Goal: Transaction & Acquisition: Subscribe to service/newsletter

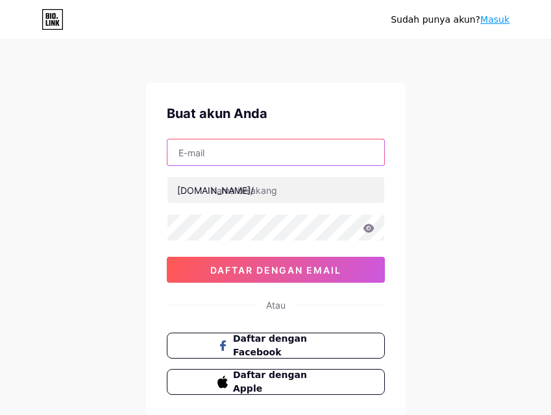
click at [188, 150] on input "text" at bounding box center [275, 152] width 217 height 26
paste input "[EMAIL_ADDRESS][DOMAIN_NAME]"
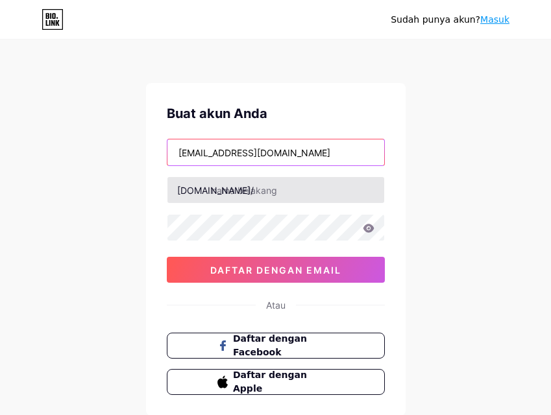
type input "[EMAIL_ADDRESS][DOMAIN_NAME]"
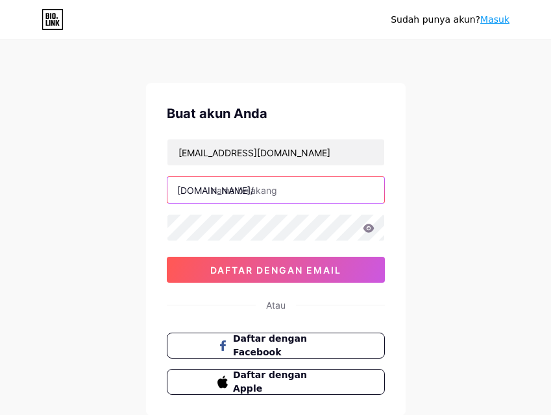
click at [239, 185] on input "text" at bounding box center [275, 190] width 217 height 26
type input "c"
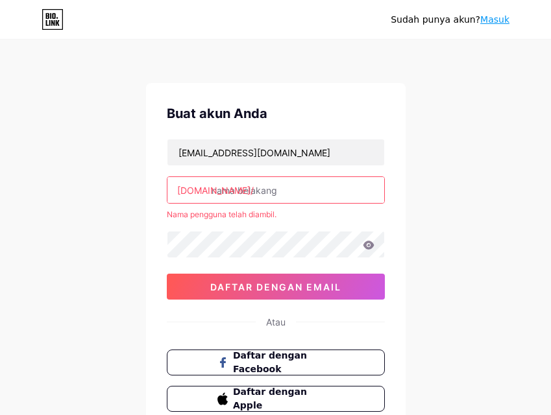
type input "p"
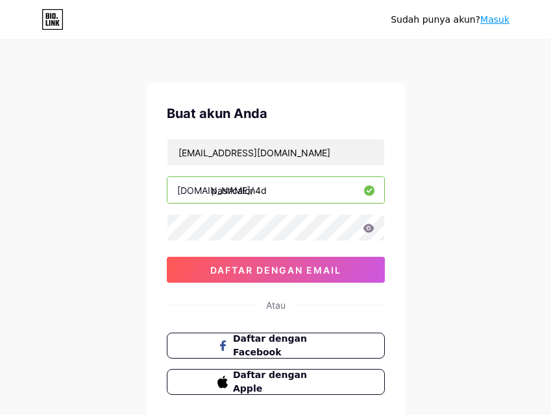
type input "pasticalon4d"
click at [366, 228] on icon at bounding box center [369, 228] width 12 height 9
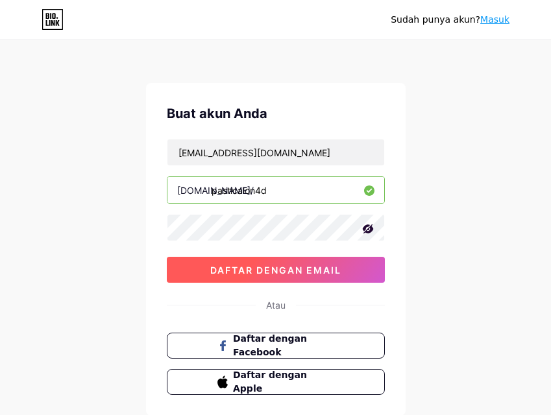
click at [265, 268] on font "daftar dengan email" at bounding box center [275, 270] width 131 height 11
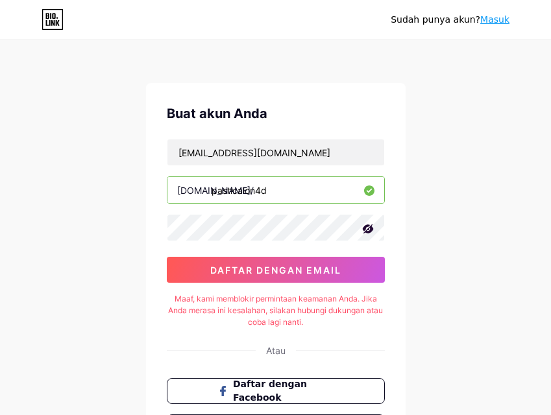
click at [121, 329] on div "Sudah punya akun? Masuk Buat akun Anda [EMAIL_ADDRESS][DOMAIN_NAME] [DOMAIN_NAM…" at bounding box center [275, 271] width 551 height 542
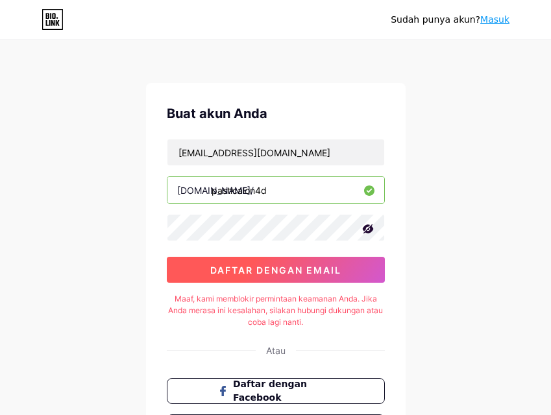
click at [257, 266] on font "daftar dengan email" at bounding box center [275, 270] width 131 height 11
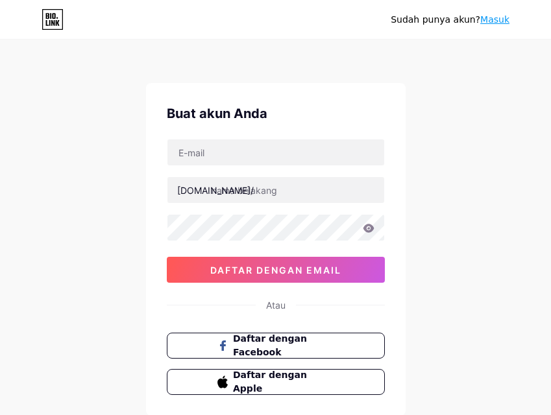
click at [490, 16] on font "Masuk" at bounding box center [494, 19] width 29 height 10
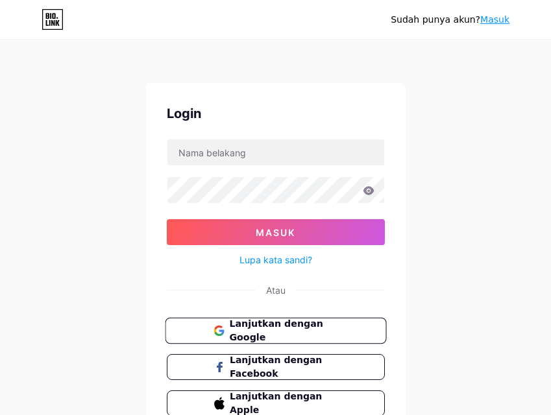
click at [285, 322] on button "Lanjutkan dengan Google" at bounding box center [275, 331] width 221 height 27
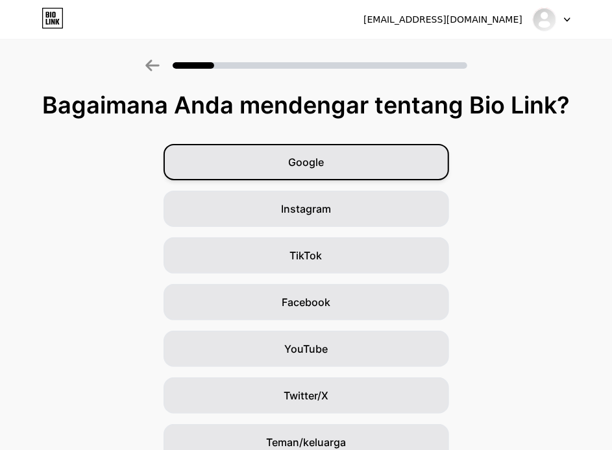
click at [318, 150] on div "Google" at bounding box center [305, 162] width 285 height 36
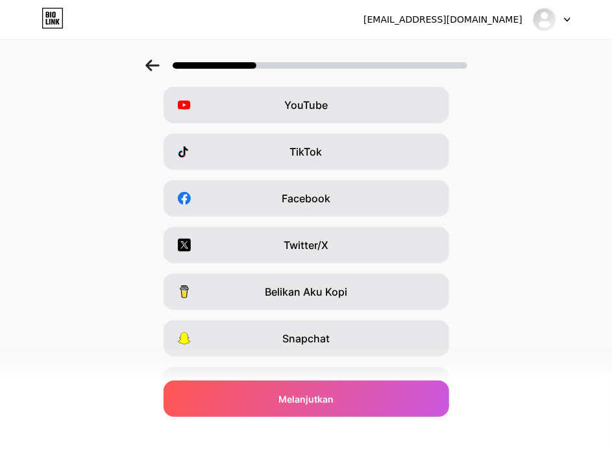
scroll to position [173, 0]
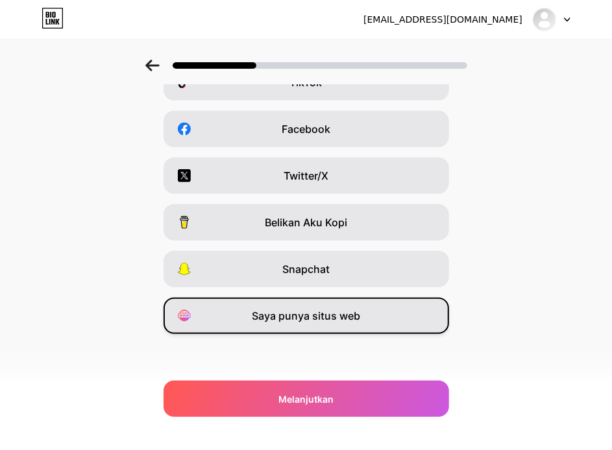
click at [302, 320] on font "Saya punya situs web" at bounding box center [306, 315] width 108 height 13
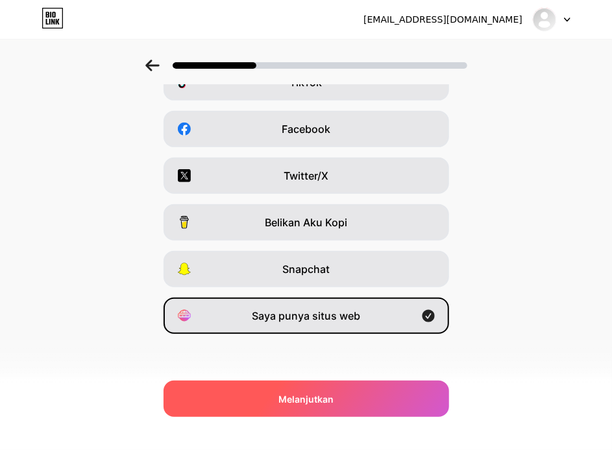
drag, startPoint x: 301, startPoint y: 401, endPoint x: 300, endPoint y: 387, distance: 13.6
click at [300, 401] on font "Melanjutkan" at bounding box center [305, 399] width 55 height 11
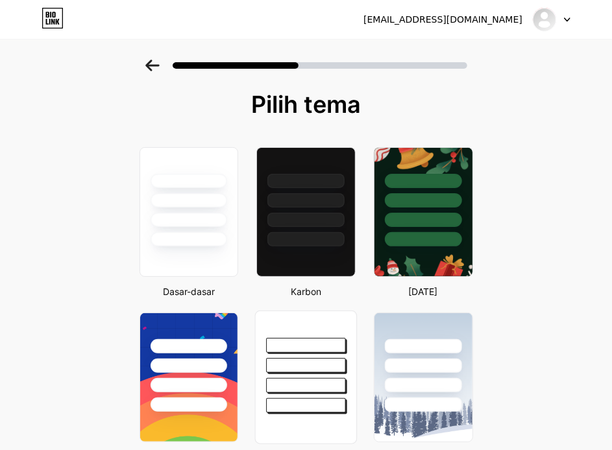
scroll to position [0, 0]
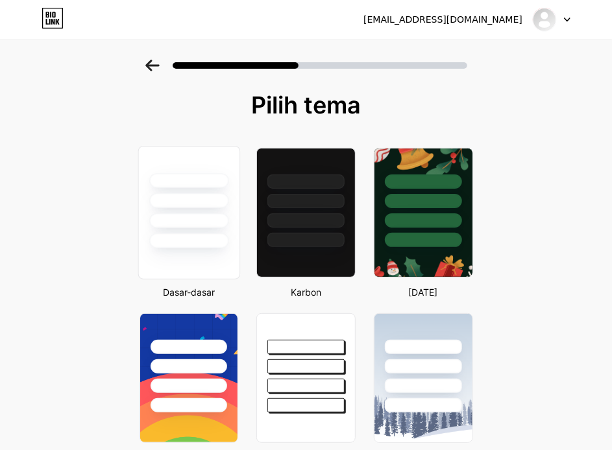
click at [150, 204] on div at bounding box center [188, 198] width 101 height 102
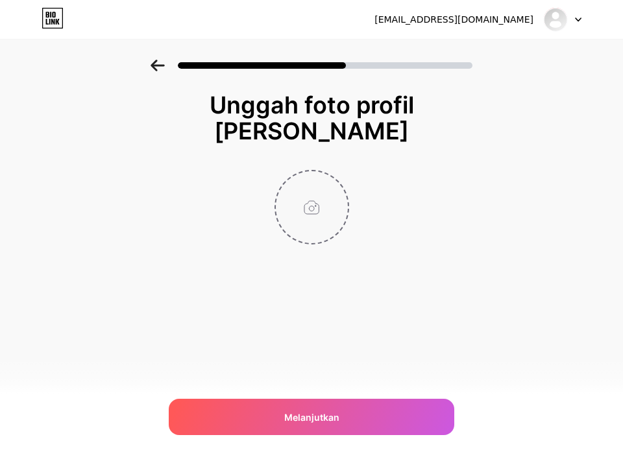
click at [309, 210] on input "file" at bounding box center [312, 207] width 72 height 72
type input "C:\fakepath\avatars-0GhwX0tLxM6lVNlt-TX9y6A-t1080x1080.jpg"
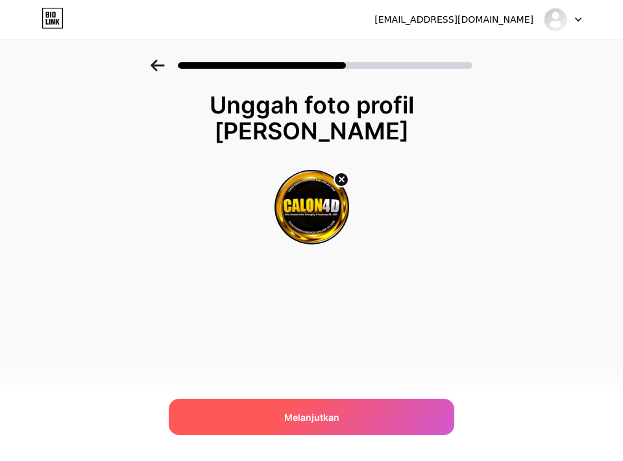
click at [302, 414] on font "Melanjutkan" at bounding box center [311, 417] width 55 height 11
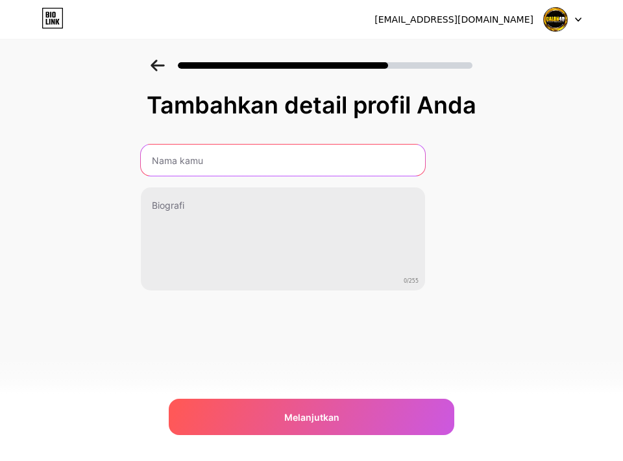
click at [212, 165] on input "text" at bounding box center [283, 160] width 284 height 31
type input "Pasti Calon4D"
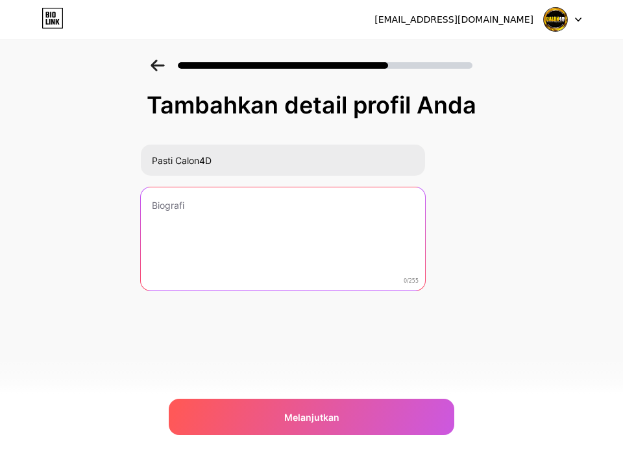
click at [302, 202] on textarea at bounding box center [283, 239] width 284 height 104
paste textarea "Rasakan keseruan tanpa batas di CALON4D. Solusi seru dengan pelayanan maksimal …"
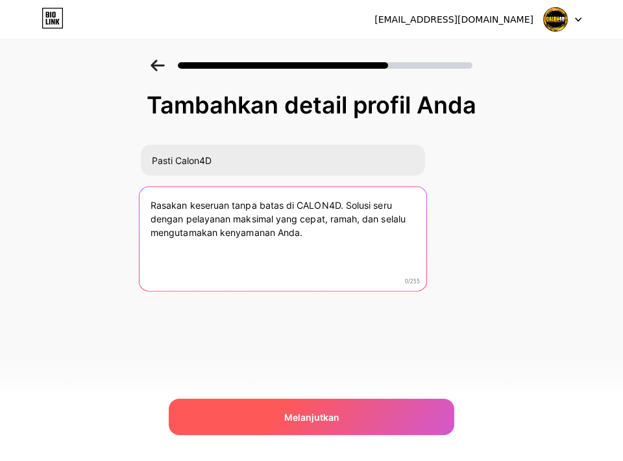
type textarea "Rasakan keseruan tanpa batas di CALON4D. Solusi seru dengan pelayanan maksimal …"
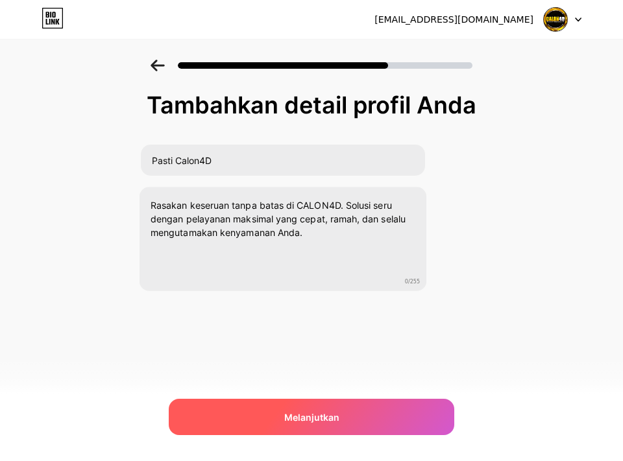
click at [327, 412] on font "Melanjutkan" at bounding box center [311, 417] width 55 height 11
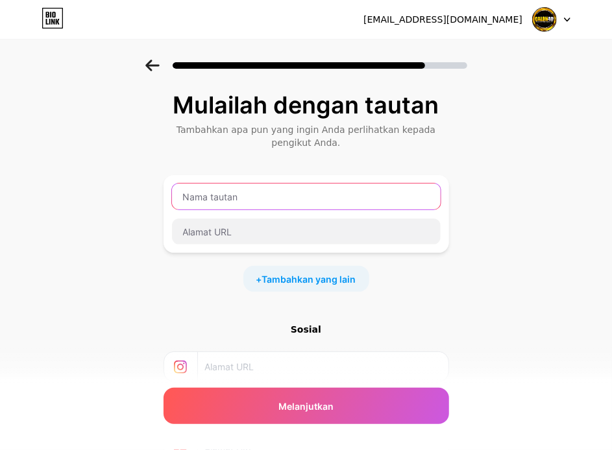
click at [296, 206] on input "text" at bounding box center [306, 197] width 269 height 26
click at [301, 202] on input "text" at bounding box center [306, 197] width 269 height 26
paste input "CALON4D # Solusi Seru Dengan Kualitas Pelayanan Maksimal"
type input "CALON4D # Solusi Seru Dengan Kualitas Pelayanan Maksimal"
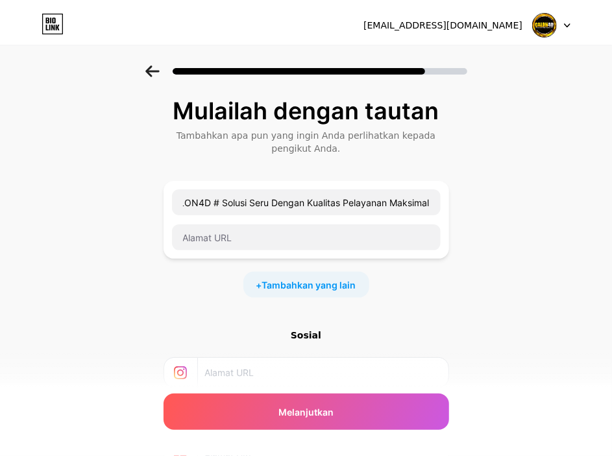
scroll to position [0, 0]
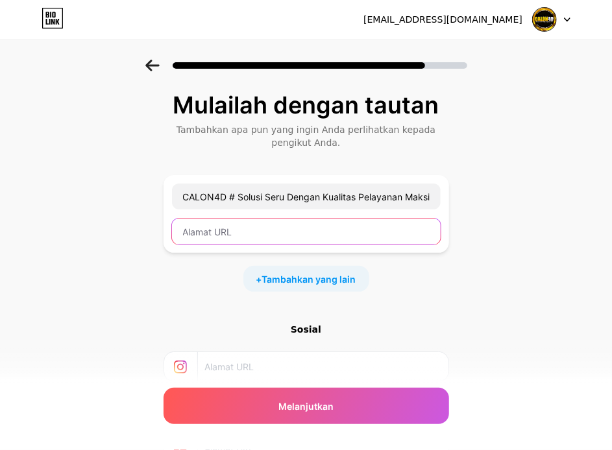
click at [294, 231] on input "text" at bounding box center [306, 232] width 269 height 26
paste input "https://calon4dmax.org/"
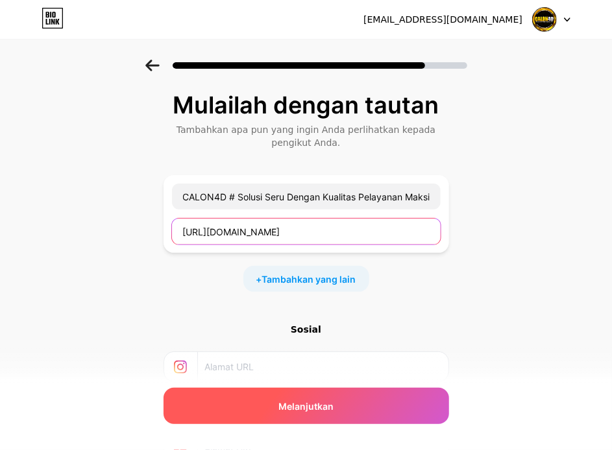
type input "https://calon4dmax.org/"
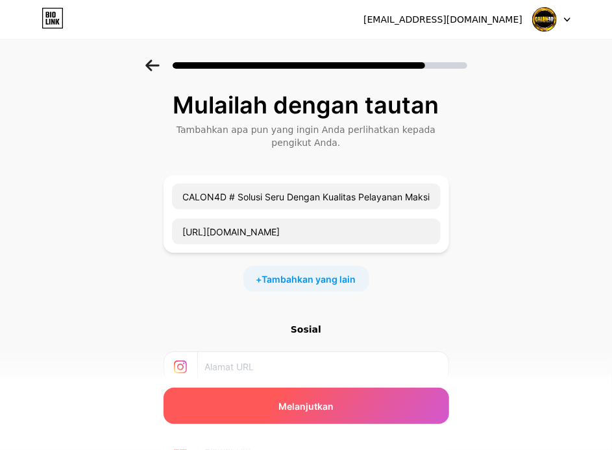
click at [339, 398] on div "Melanjutkan" at bounding box center [305, 406] width 285 height 36
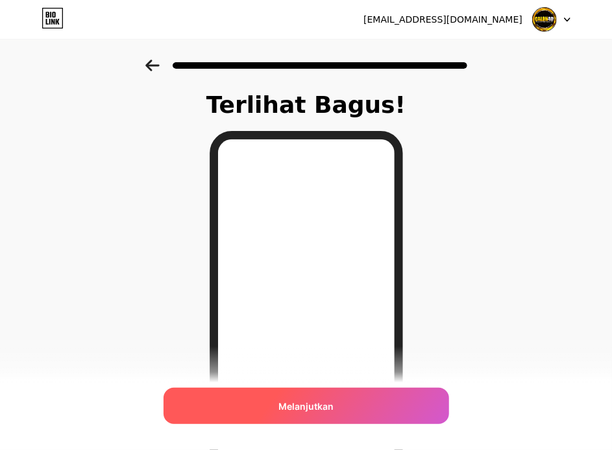
click at [333, 403] on font "Melanjutkan" at bounding box center [305, 406] width 55 height 11
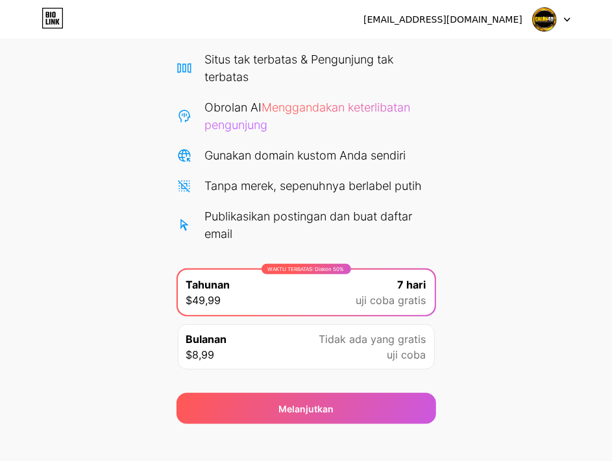
scroll to position [113, 0]
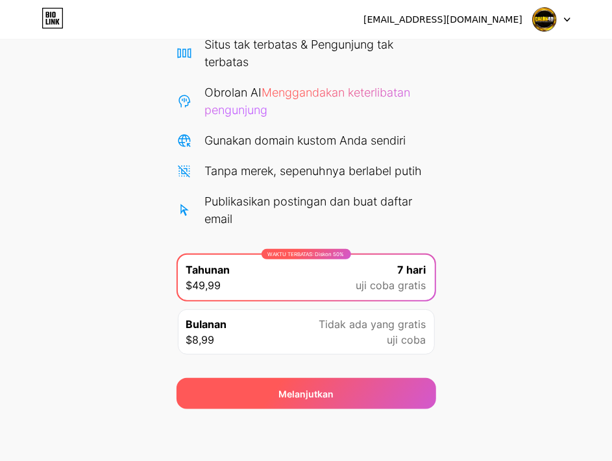
click at [271, 398] on div "Melanjutkan" at bounding box center [305, 393] width 259 height 31
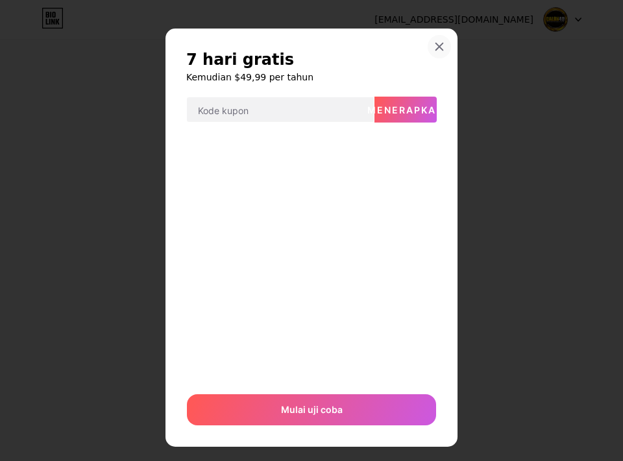
click at [434, 47] on icon at bounding box center [439, 47] width 10 height 10
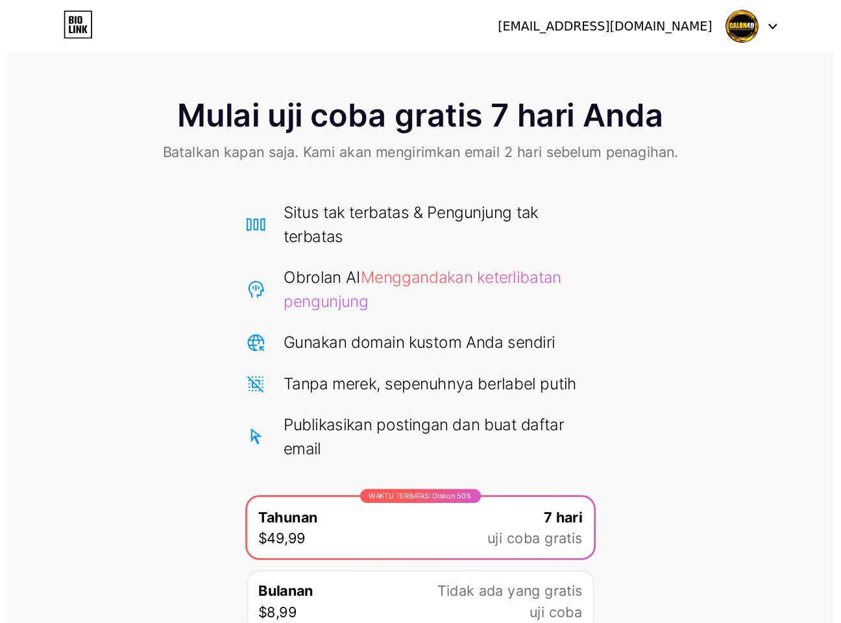
scroll to position [0, 0]
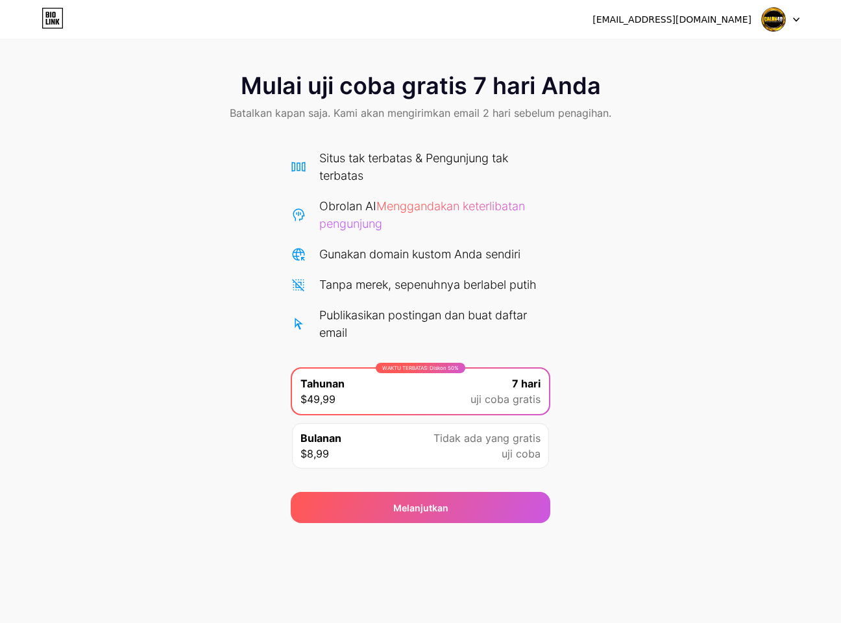
click at [560, 91] on div "Mulai uji coba gratis 7 hari Anda Batalkan kapan saja. Kami akan mengirimkan em…" at bounding box center [420, 98] width 841 height 77
click at [360, 414] on div "Bulanan $8,99 Tidak ada yang gratis uji coba" at bounding box center [420, 445] width 257 height 45
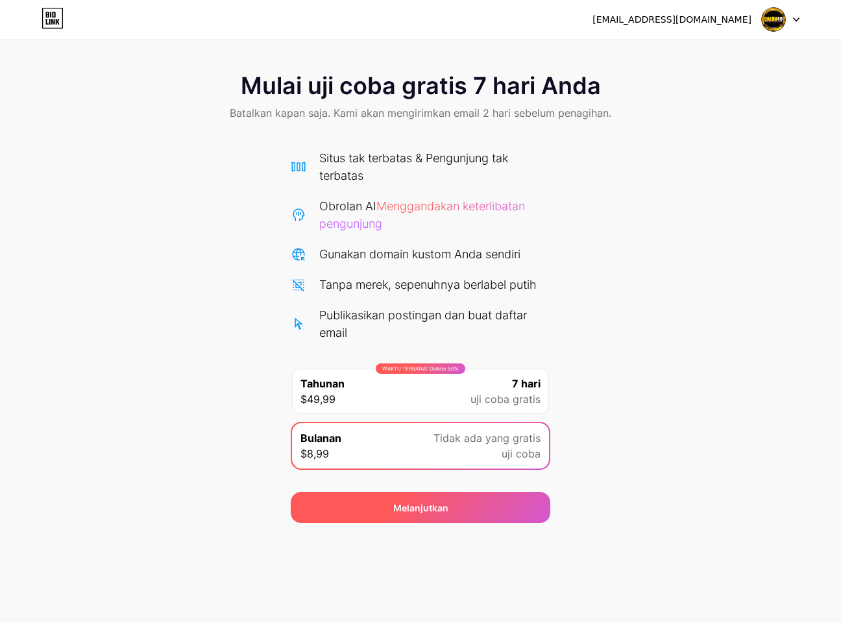
click at [366, 414] on div "Melanjutkan" at bounding box center [420, 507] width 259 height 31
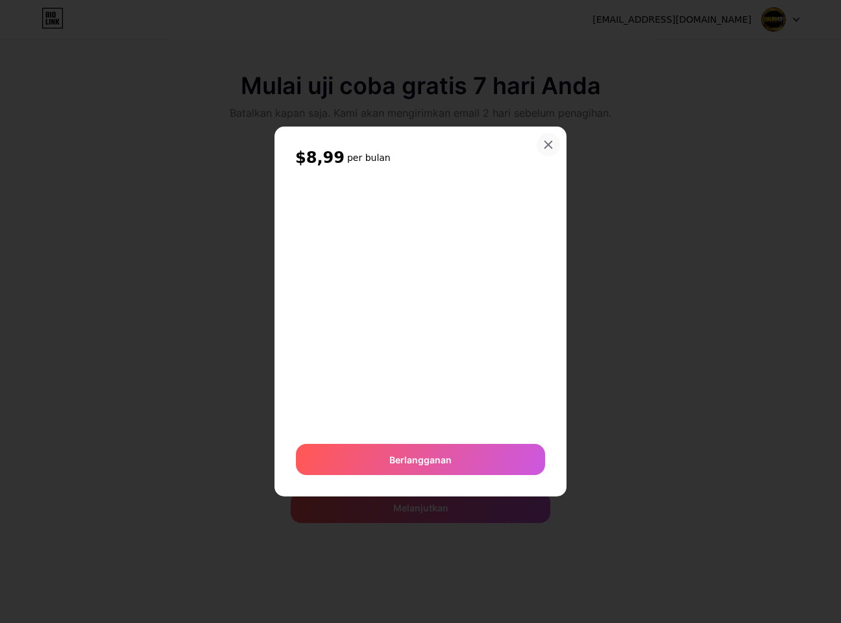
click at [553, 145] on icon at bounding box center [548, 144] width 10 height 10
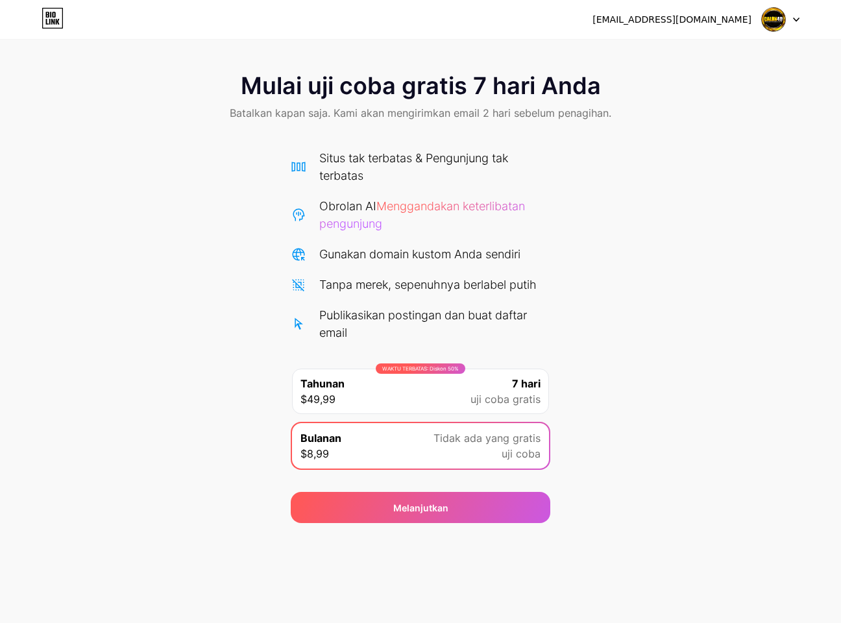
click at [560, 23] on img at bounding box center [773, 19] width 25 height 25
click at [560, 16] on img at bounding box center [773, 19] width 25 height 25
click at [560, 18] on img at bounding box center [773, 19] width 25 height 25
click at [560, 40] on li "Keluar" at bounding box center [718, 53] width 161 height 35
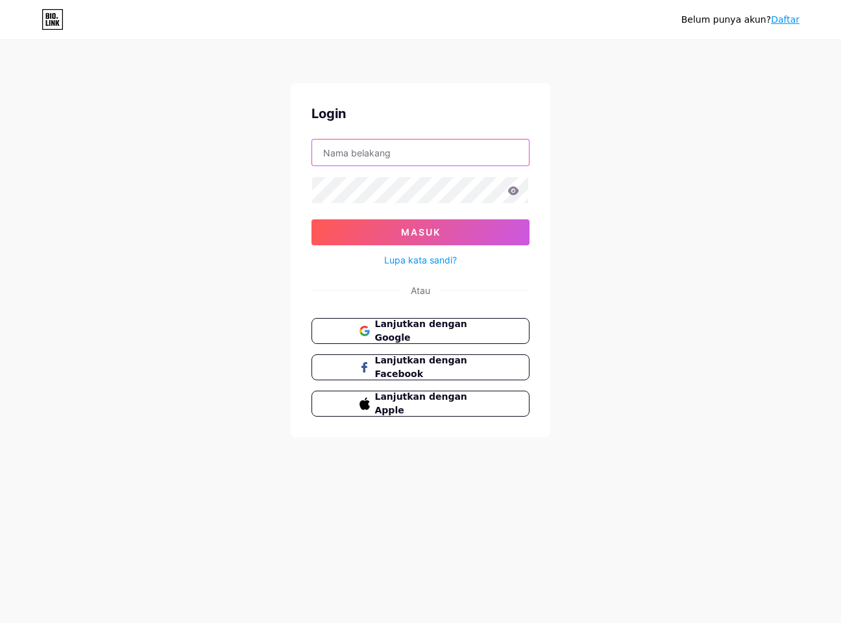
click at [388, 152] on input "text" at bounding box center [420, 152] width 217 height 26
type input "[EMAIL_ADDRESS][DOMAIN_NAME]"
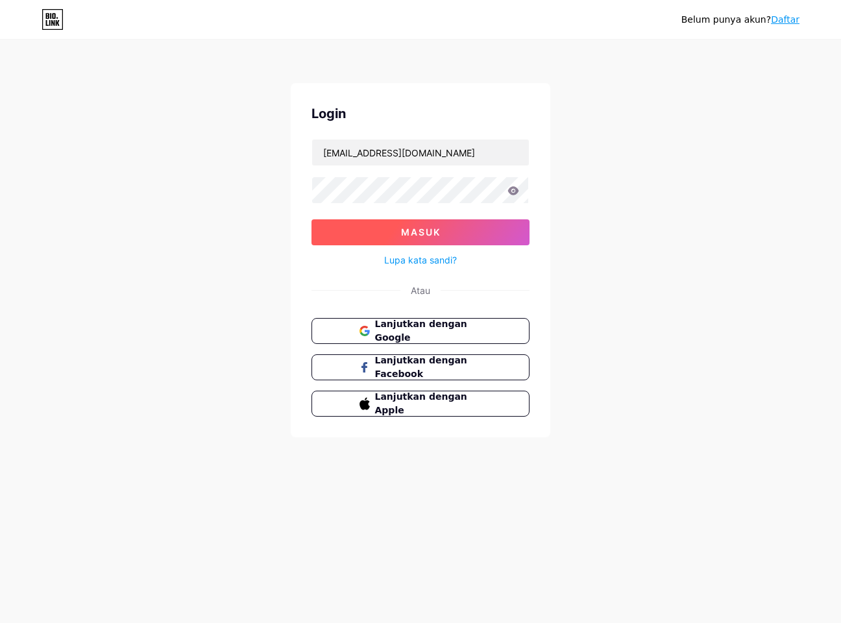
click at [374, 239] on button "Masuk" at bounding box center [420, 232] width 218 height 26
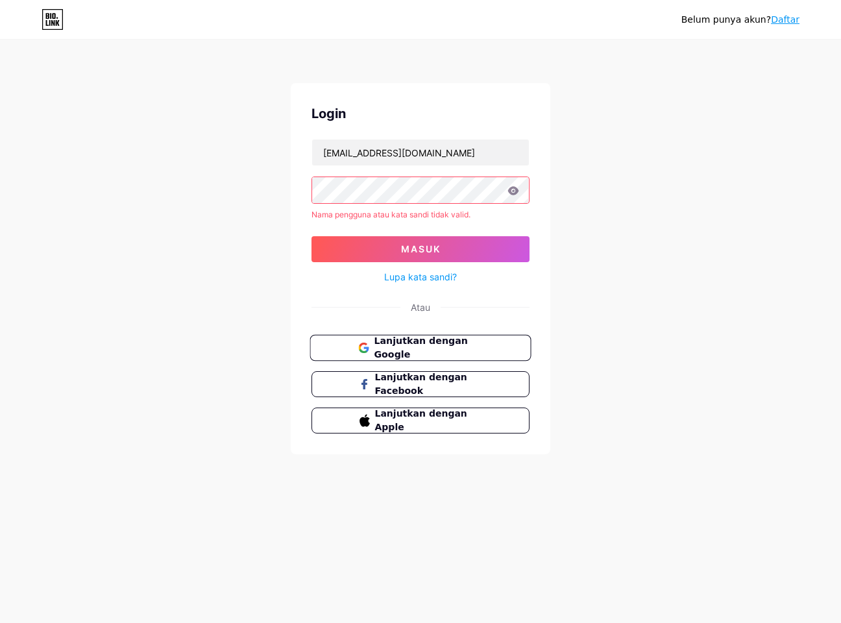
click at [414, 335] on button "Lanjutkan dengan Google" at bounding box center [419, 348] width 221 height 27
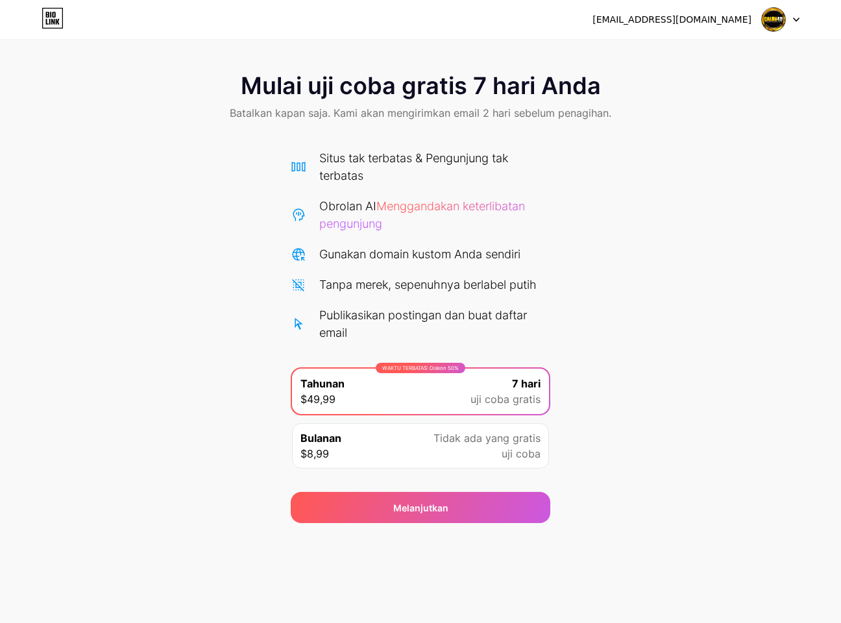
click at [475, 397] on font "uji coba gratis" at bounding box center [505, 398] width 70 height 13
click at [387, 256] on font "Gunakan domain kustom Anda sendiri" at bounding box center [419, 254] width 201 height 14
click at [438, 203] on font "Menggandakan keterlibatan pengunjung" at bounding box center [422, 214] width 206 height 31
click at [368, 162] on font "Situs tak terbatas & Pengunjung tak terbatas" at bounding box center [413, 166] width 189 height 31
click at [337, 162] on font "Situs tak terbatas & Pengunjung tak terbatas" at bounding box center [413, 166] width 189 height 31
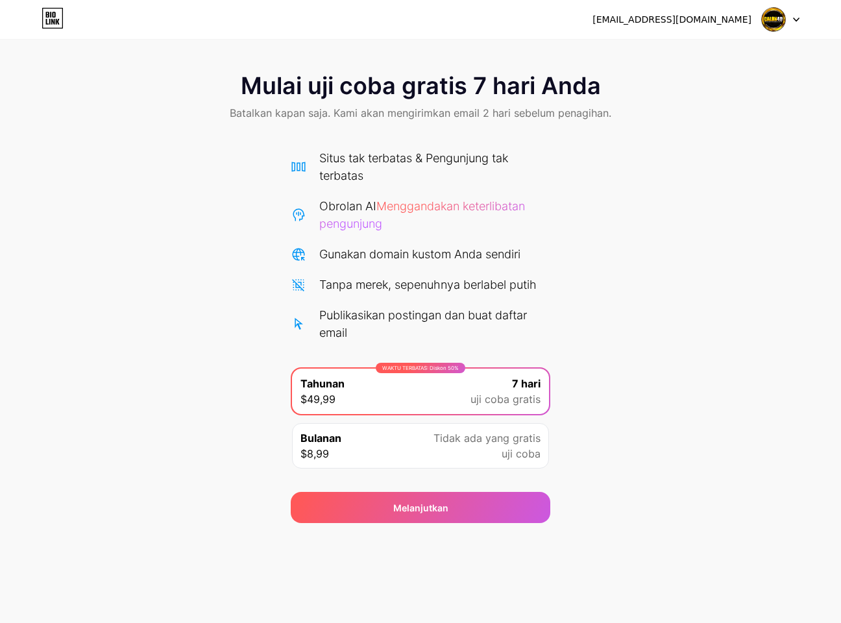
click at [432, 136] on div "Situs tak terbatas & Pengunjung tak terbatas Obrolan AI Menggandakan keterlibat…" at bounding box center [420, 306] width 259 height 340
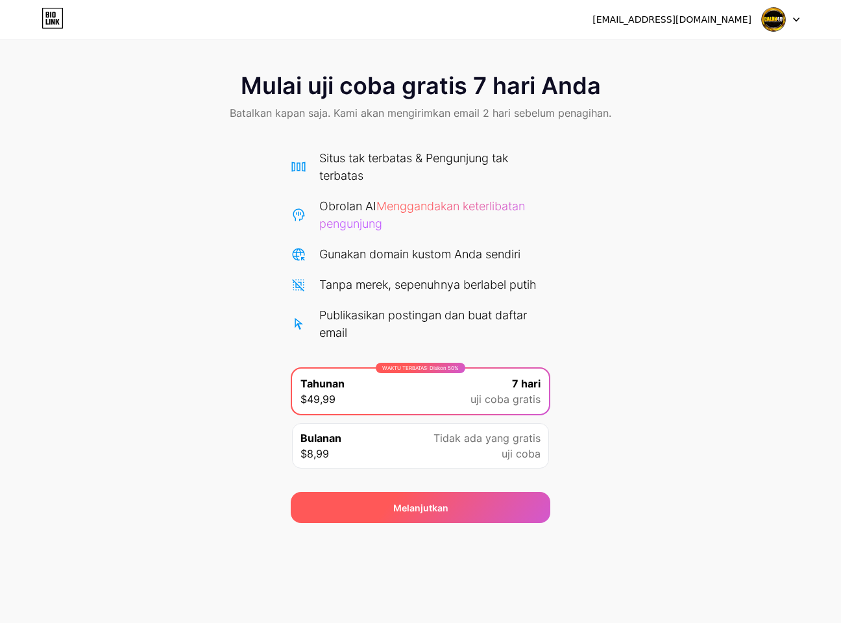
click at [454, 512] on div "Melanjutkan" at bounding box center [420, 507] width 259 height 31
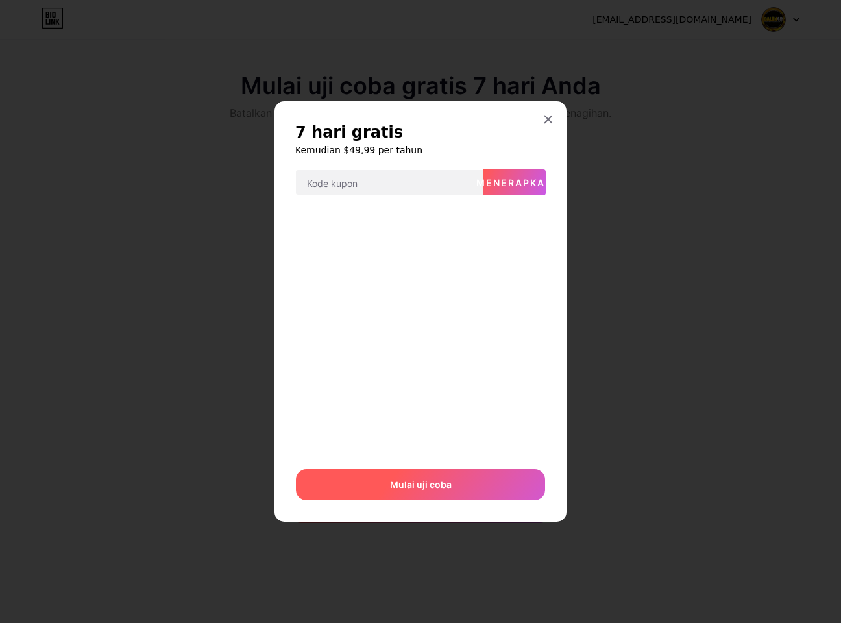
click at [414, 483] on font "Mulai uji coba" at bounding box center [421, 484] width 62 height 11
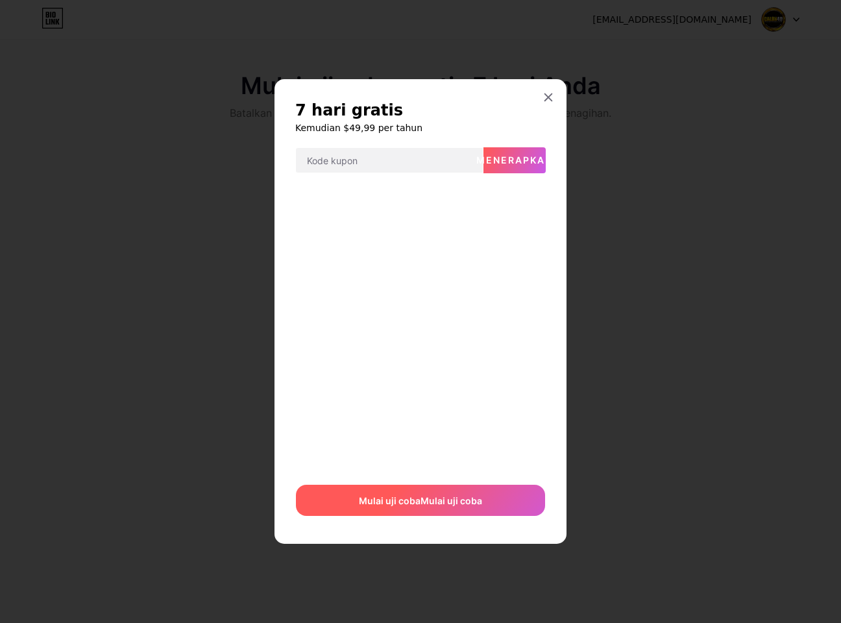
click at [430, 497] on font "Mulai uji coba" at bounding box center [451, 500] width 62 height 11
click at [473, 501] on font "Mulai uji coba" at bounding box center [482, 500] width 62 height 11
click at [473, 500] on font "Mulai uji coba" at bounding box center [451, 500] width 62 height 11
click at [473, 500] on span "Mulai uji coba Mulai uji coba Mulai uji coba Mulai uji coba Mulai uji coba" at bounding box center [420, 499] width 249 height 27
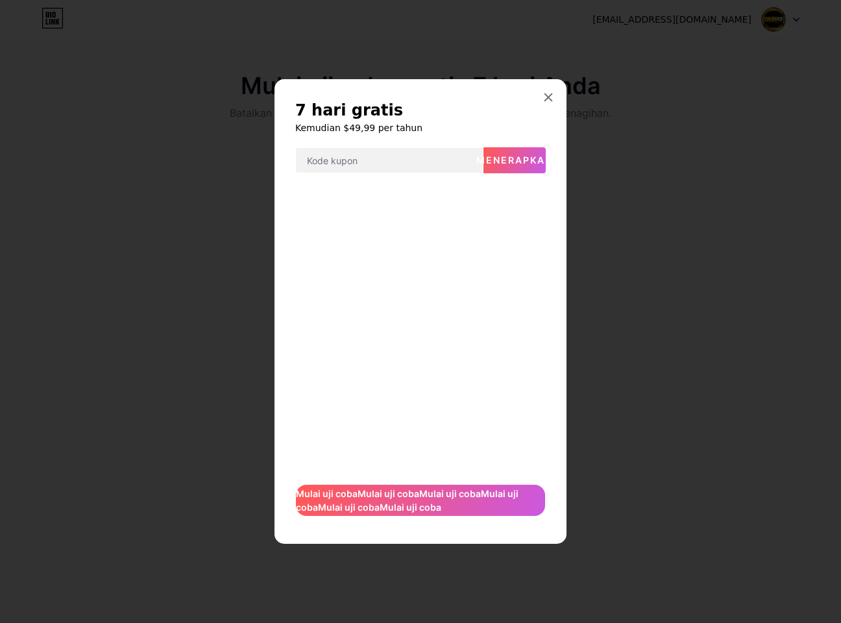
drag, startPoint x: 543, startPoint y: 94, endPoint x: 551, endPoint y: 109, distance: 16.8
click at [545, 97] on icon at bounding box center [548, 97] width 10 height 10
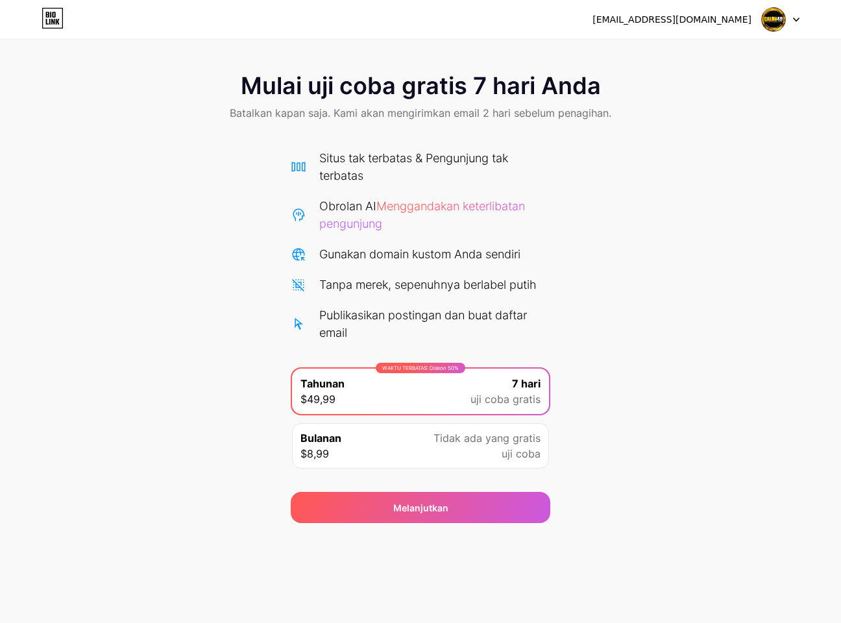
click at [794, 14] on div at bounding box center [780, 19] width 38 height 23
click at [732, 18] on font "[EMAIL_ADDRESS][DOMAIN_NAME]" at bounding box center [671, 19] width 159 height 10
click at [767, 18] on img at bounding box center [773, 19] width 25 height 25
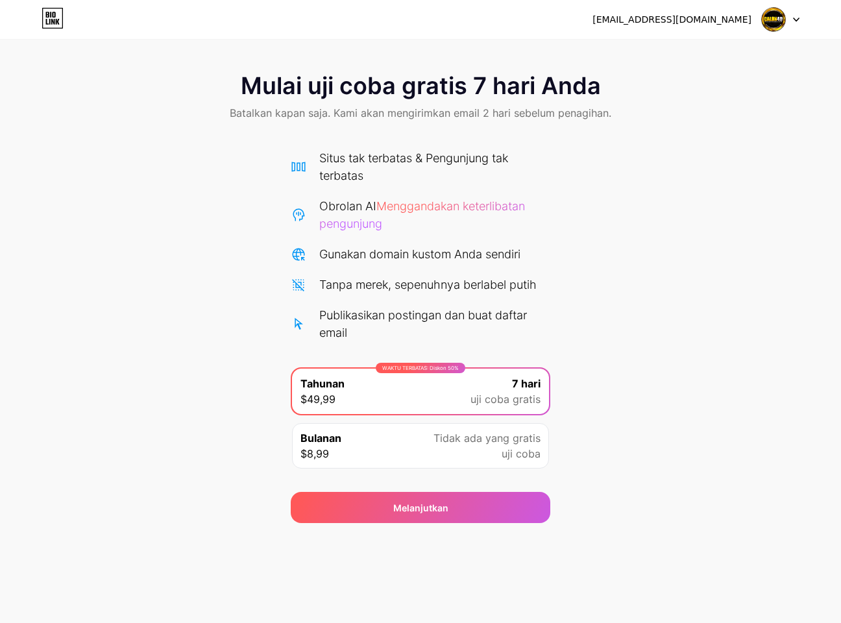
click at [767, 18] on img at bounding box center [773, 19] width 25 height 25
click at [53, 21] on icon at bounding box center [53, 18] width 22 height 21
click at [166, 281] on div "Mulai uji coba gratis 7 hari Anda Batalkan kapan saja. Kami akan mengirimkan em…" at bounding box center [420, 291] width 841 height 463
click at [212, 109] on div "Mulai uji coba gratis 7 hari Anda Batalkan kapan saja. Kami akan mengirimkan em…" at bounding box center [420, 98] width 841 height 77
click at [691, 496] on div "Mulai uji coba gratis 7 hari Anda Batalkan kapan saja. Kami akan mengirimkan em…" at bounding box center [420, 291] width 841 height 463
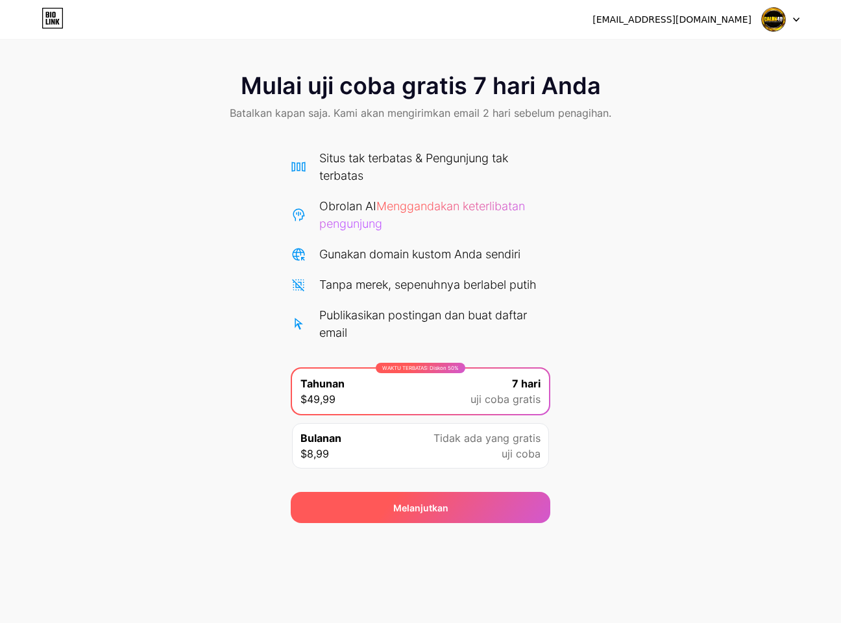
click at [450, 503] on div "Melanjutkan" at bounding box center [420, 507] width 259 height 31
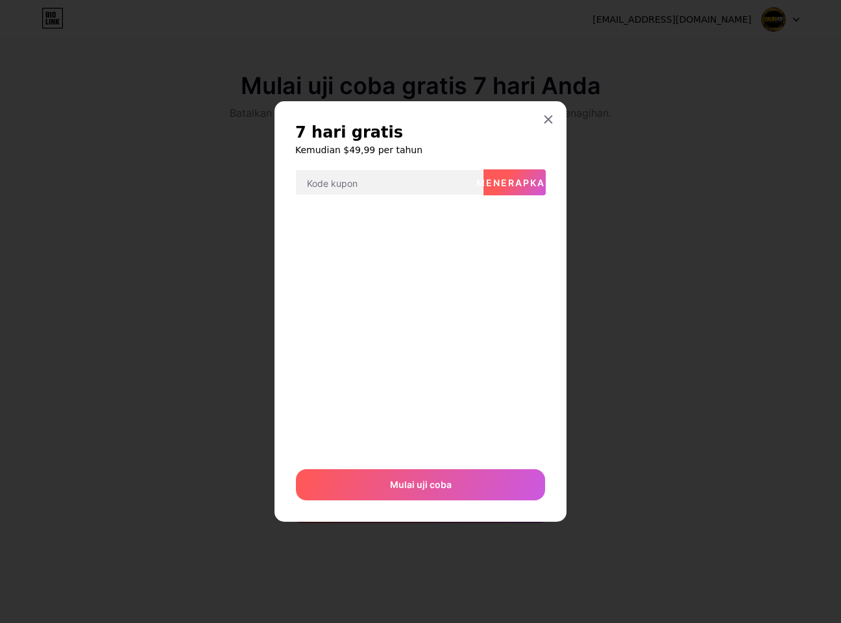
click at [505, 174] on button "Menerapkan" at bounding box center [514, 182] width 62 height 26
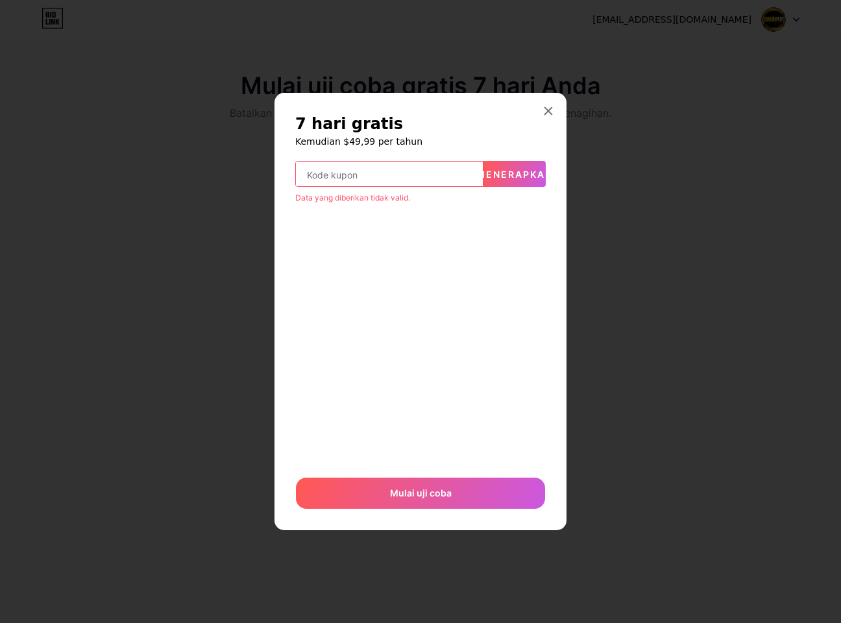
click at [417, 167] on input "text" at bounding box center [389, 174] width 187 height 26
click at [393, 165] on input "text" at bounding box center [389, 174] width 187 height 26
click at [158, 486] on div at bounding box center [420, 311] width 841 height 623
